Goal: Information Seeking & Learning: Understand process/instructions

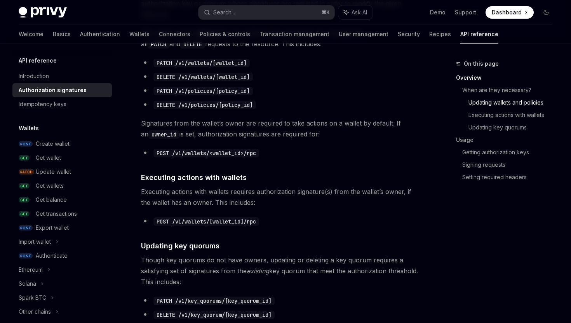
scroll to position [377, 0]
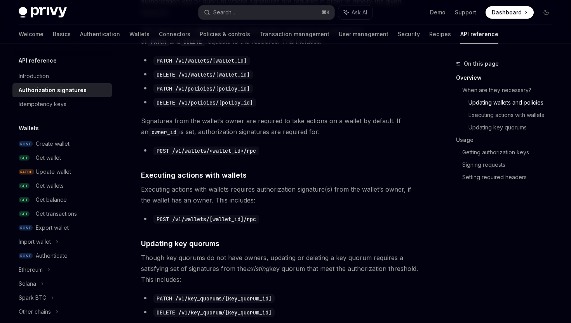
click at [200, 152] on code "POST /v1/wallets/<wallet_id>/rpc" at bounding box center [206, 150] width 106 height 9
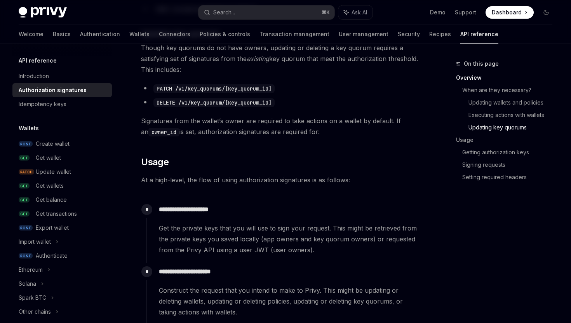
scroll to position [582, 0]
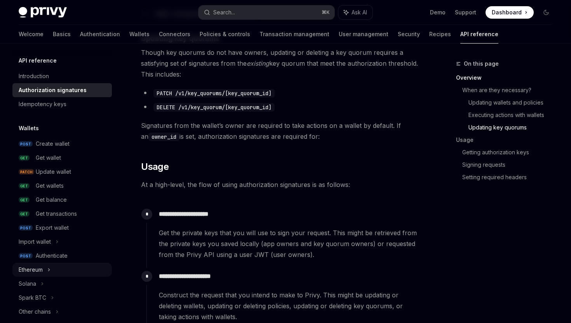
click at [49, 267] on icon at bounding box center [48, 269] width 3 height 9
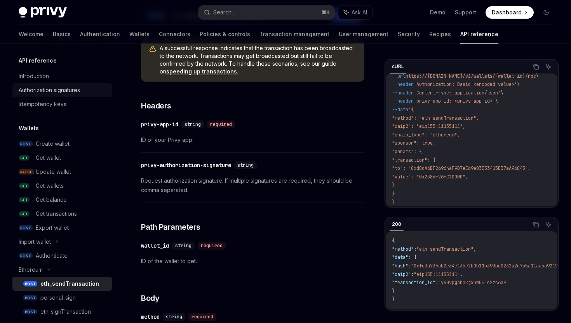
click at [65, 94] on div "Authorization signatures" at bounding box center [49, 89] width 61 height 9
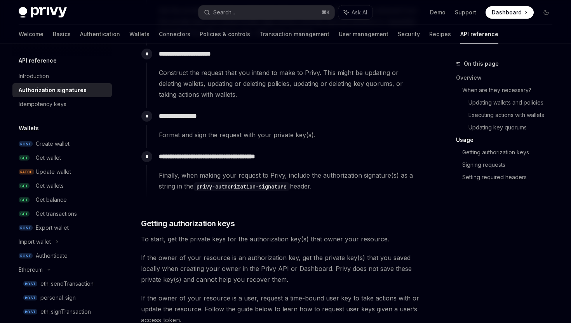
scroll to position [805, 0]
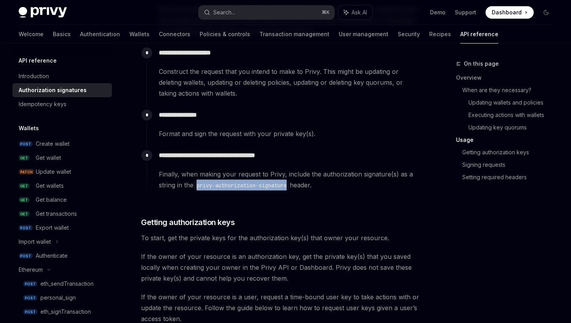
drag, startPoint x: 200, startPoint y: 184, endPoint x: 295, endPoint y: 187, distance: 94.5
click at [290, 187] on code "privy-authorization-signature" at bounding box center [242, 185] width 96 height 9
copy code "privy-authorization-signature"
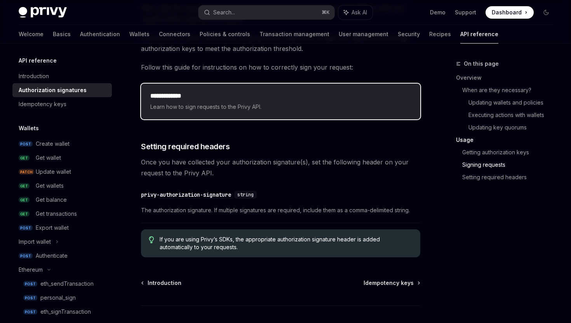
scroll to position [1253, 0]
click at [296, 108] on span "Learn how to sign requests to the Privy API." at bounding box center [280, 106] width 261 height 9
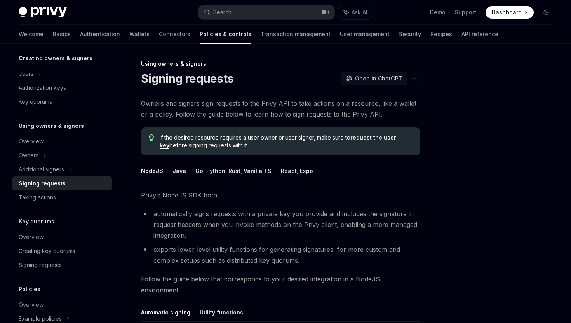
click at [386, 82] on span "Open in ChatGPT" at bounding box center [378, 79] width 47 height 8
click at [231, 164] on button "Go, Python, Rust, Vanilla TS" at bounding box center [233, 171] width 76 height 18
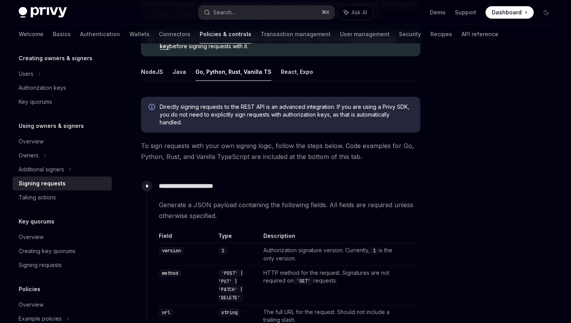
scroll to position [98, 0]
click at [290, 77] on button "React, Expo" at bounding box center [297, 72] width 32 height 18
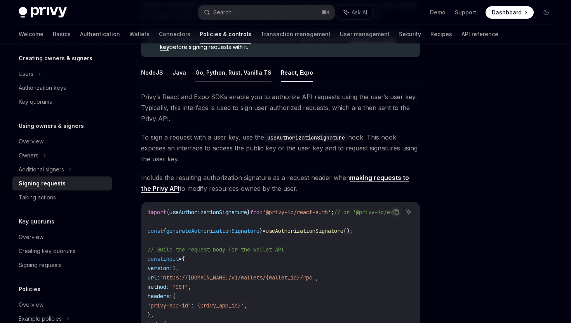
click at [241, 74] on button "Go, Python, Rust, Vanilla TS" at bounding box center [233, 72] width 76 height 18
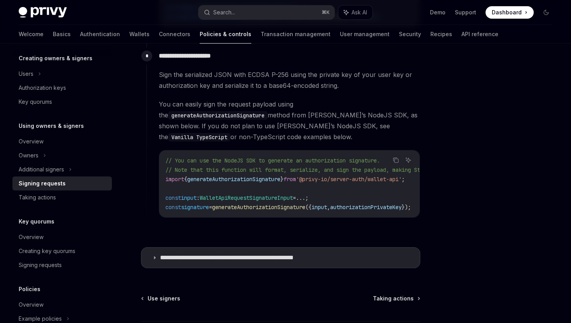
scroll to position [682, 0]
click at [277, 255] on p "**********" at bounding box center [247, 257] width 175 height 8
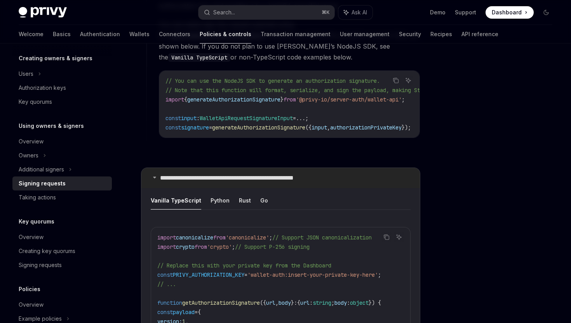
scroll to position [798, 0]
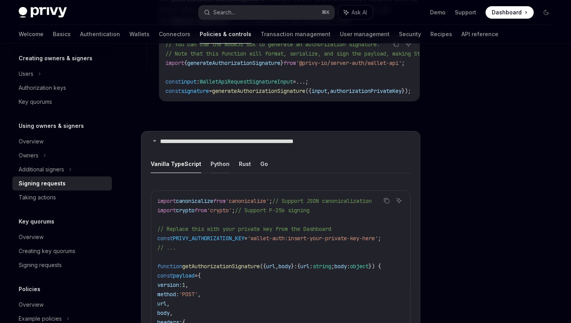
click at [214, 162] on button "Python" at bounding box center [220, 164] width 19 height 18
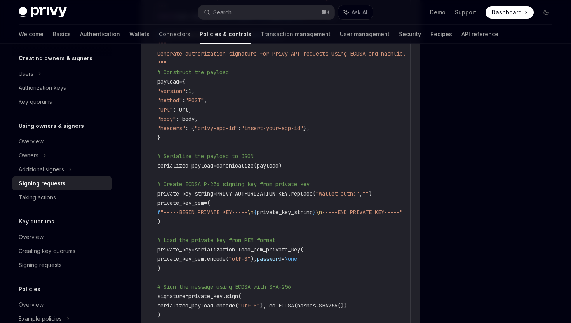
scroll to position [1113, 0]
drag, startPoint x: 340, startPoint y: 190, endPoint x: 378, endPoint y: 192, distance: 37.7
click at [359, 192] on span ""wallet-auth:"" at bounding box center [338, 193] width 44 height 7
copy span "wallet-auth:"
click at [358, 171] on code "import json import base64 from cryptography.hazmat.primitives import hashes, se…" at bounding box center [290, 147] width 267 height 532
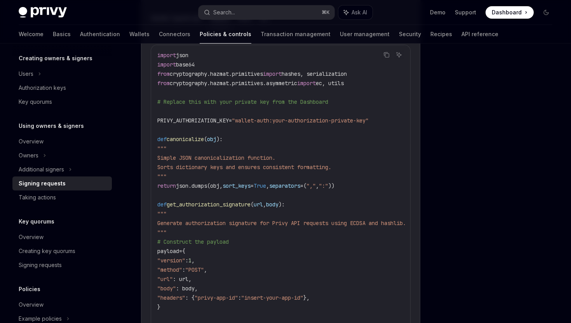
scroll to position [944, 0]
click at [279, 117] on span ""wallet-auth:your-authorization-private-key"" at bounding box center [300, 120] width 137 height 7
copy span "auth"
click at [293, 138] on code "import json import base64 from cryptography.hazmat.primitives import hashes, se…" at bounding box center [290, 316] width 267 height 532
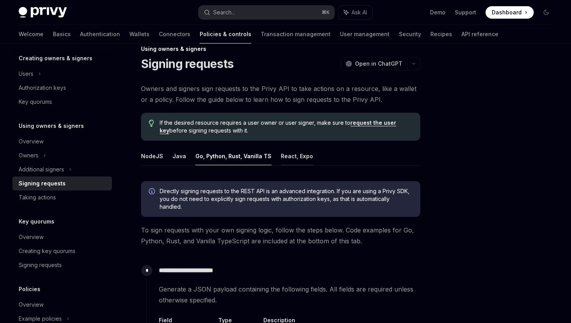
scroll to position [18, 0]
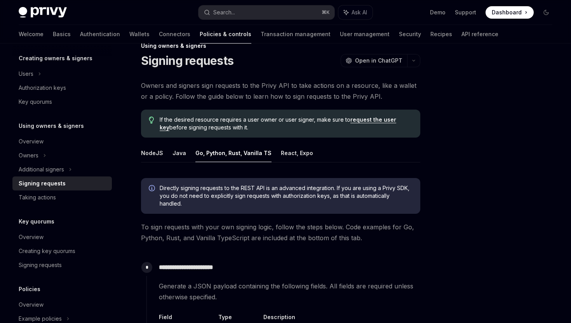
click at [377, 121] on link "request the user key" at bounding box center [278, 123] width 237 height 15
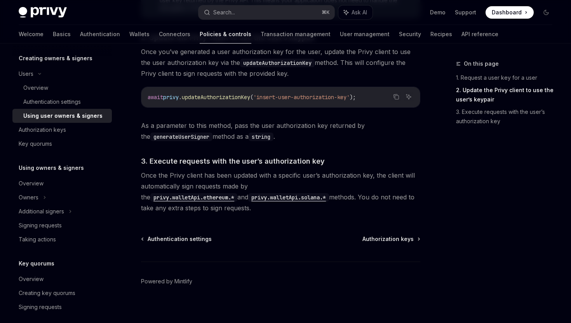
scroll to position [591, 0]
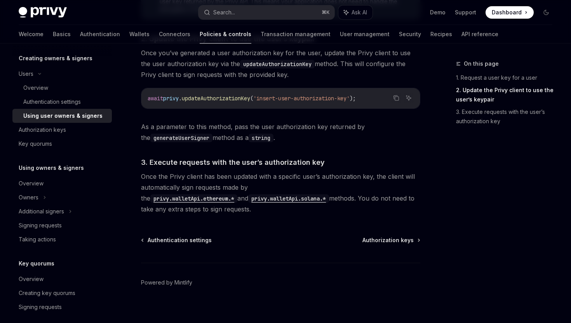
click at [237, 194] on code "privy.walletApi.ethereum.*" at bounding box center [193, 198] width 87 height 9
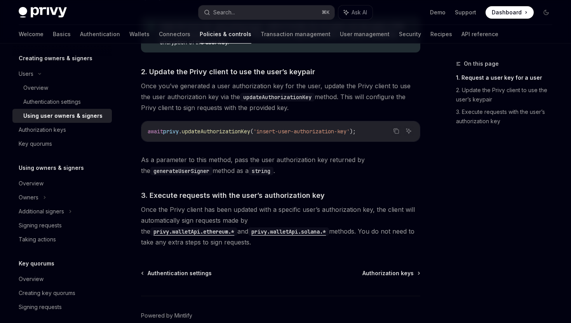
scroll to position [591, 0]
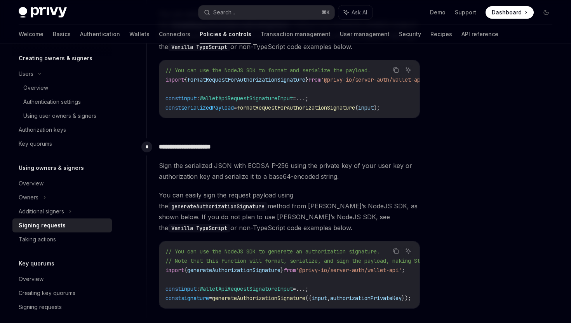
type textarea "*"
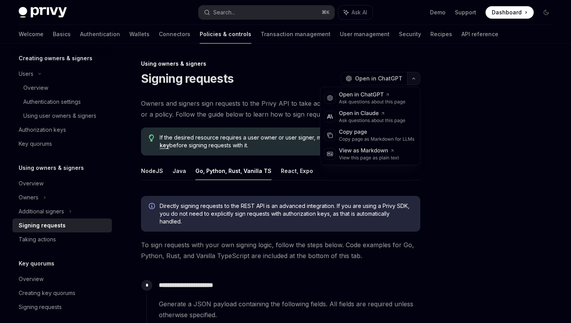
click at [417, 81] on button "button" at bounding box center [413, 78] width 13 height 13
click at [393, 139] on div "Copy page as Markdown for LLMs" at bounding box center [377, 139] width 76 height 6
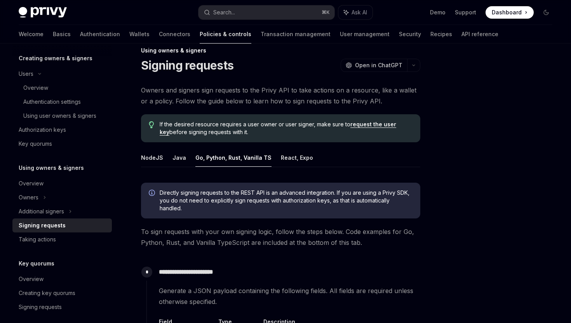
scroll to position [742, 0]
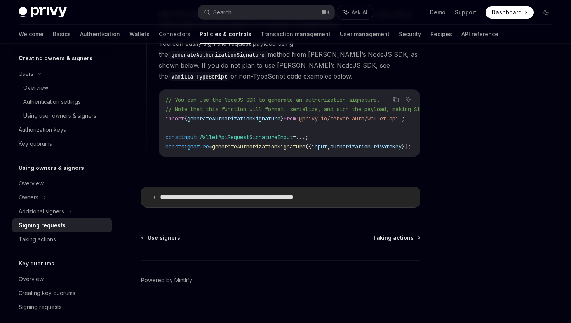
click at [325, 194] on p "**********" at bounding box center [247, 197] width 175 height 8
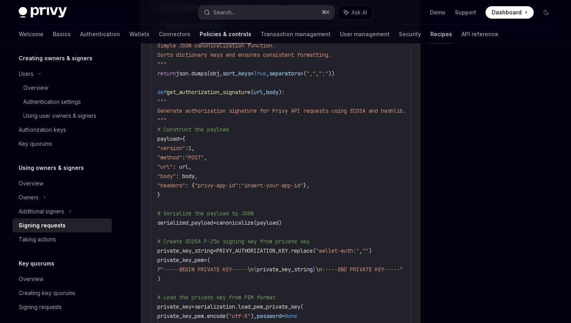
scroll to position [1027, 0]
